Goal: Browse casually

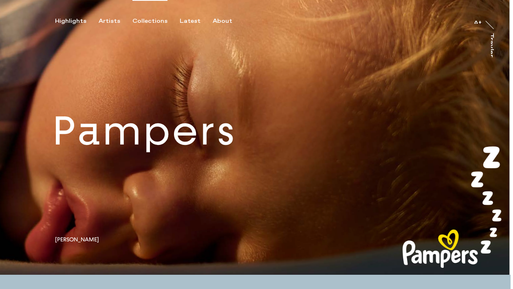
click at [140, 21] on div "Collections" at bounding box center [149, 21] width 35 height 7
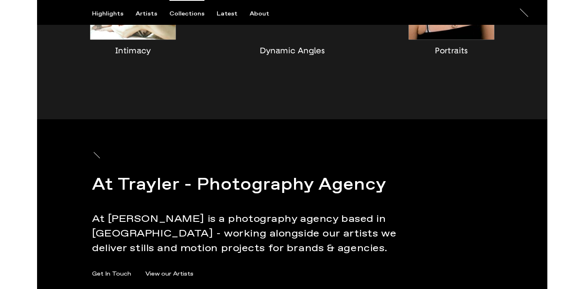
scroll to position [835, 0]
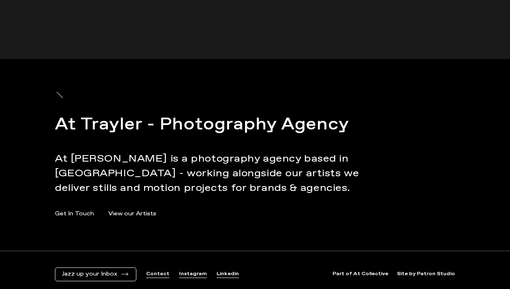
click at [187, 271] on link "Instagram" at bounding box center [193, 274] width 28 height 7
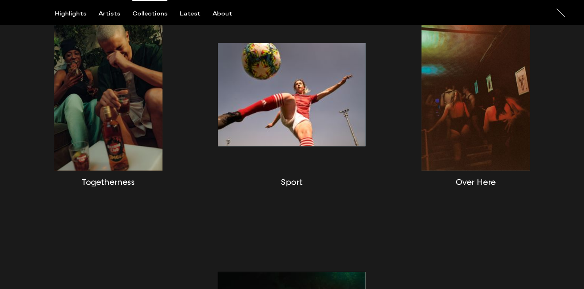
scroll to position [0, 0]
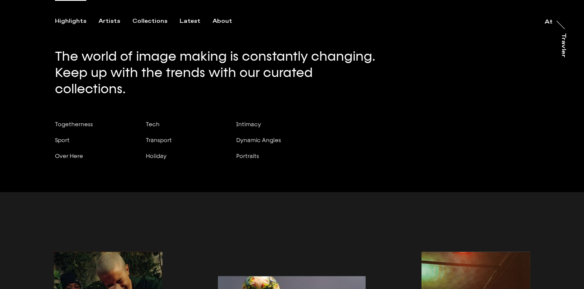
click at [72, 21] on div "Highlights" at bounding box center [70, 21] width 31 height 7
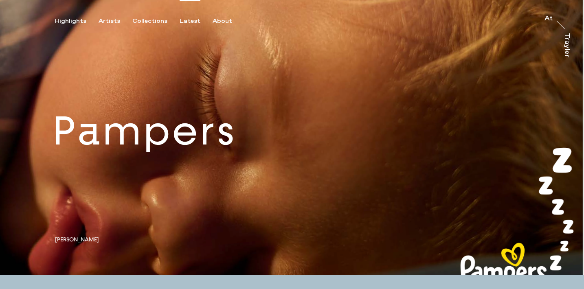
click at [180, 22] on div "Latest" at bounding box center [190, 21] width 21 height 7
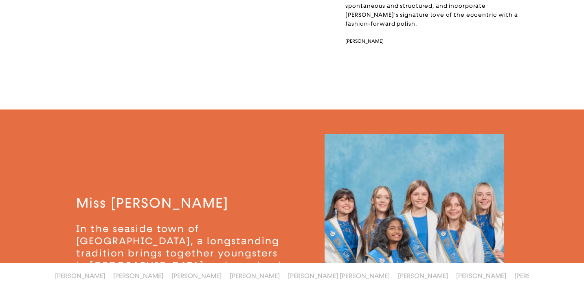
scroll to position [1946, 0]
